Goal: Task Accomplishment & Management: Use online tool/utility

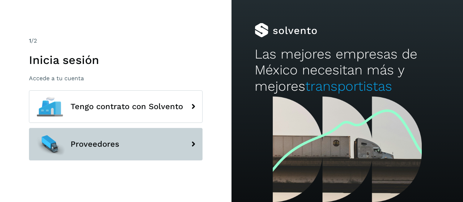
click at [175, 141] on button "Proveedores" at bounding box center [115, 144] width 173 height 33
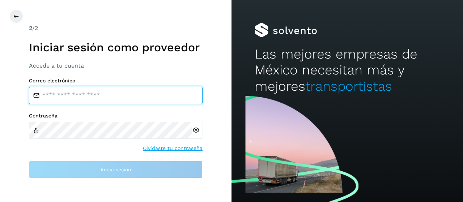
click at [155, 101] on input "email" at bounding box center [115, 95] width 173 height 17
type input "**********"
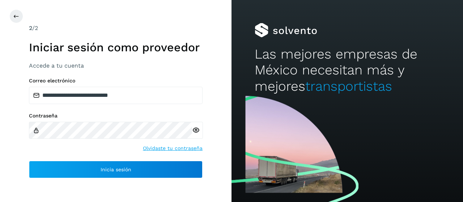
click at [196, 131] on icon at bounding box center [196, 130] width 8 height 8
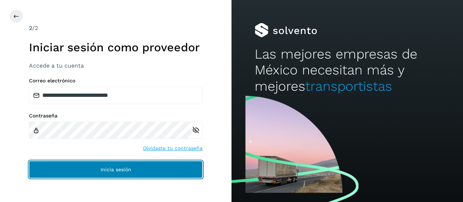
click at [121, 162] on button "Inicia sesión" at bounding box center [115, 169] width 173 height 17
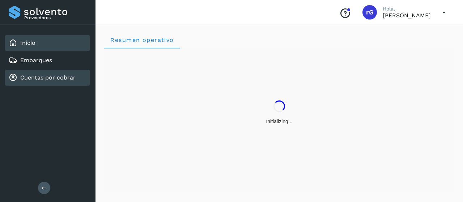
click at [36, 78] on link "Cuentas por cobrar" at bounding box center [47, 77] width 55 height 7
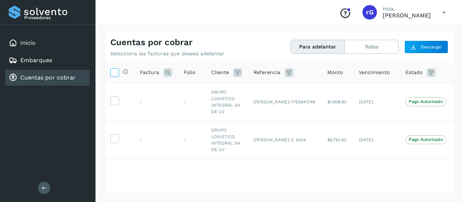
click at [113, 70] on icon at bounding box center [115, 72] width 8 height 8
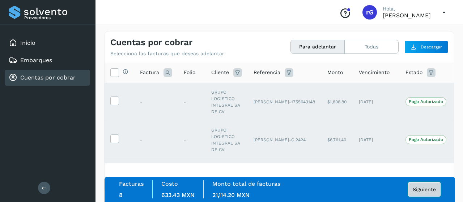
click at [422, 190] on span "Siguiente" at bounding box center [423, 189] width 23 height 5
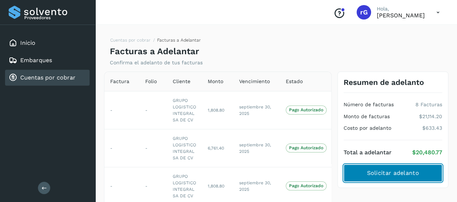
click at [388, 176] on span "Solicitar adelanto" at bounding box center [393, 173] width 52 height 8
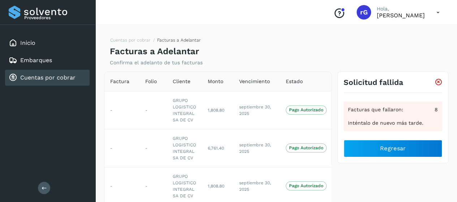
click at [437, 10] on icon at bounding box center [438, 12] width 15 height 15
click at [389, 27] on div "Cerrar sesión" at bounding box center [402, 33] width 86 height 14
